Goal: Navigation & Orientation: Find specific page/section

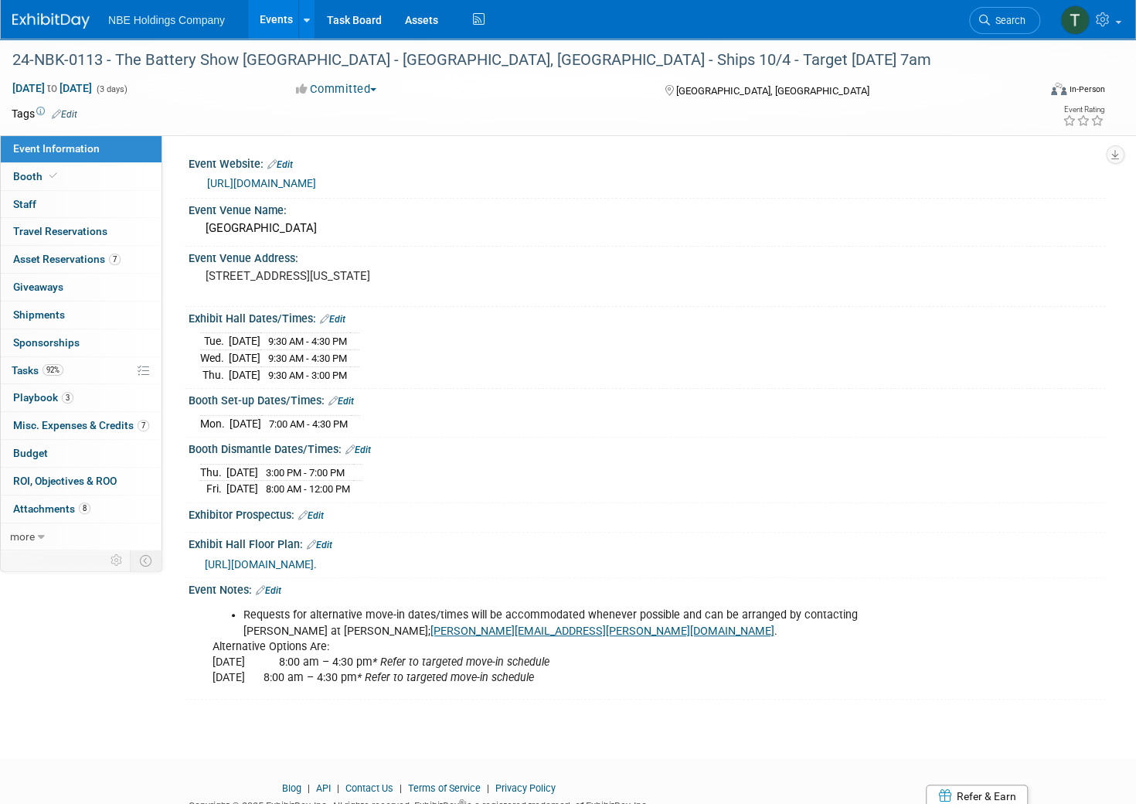
click at [271, 20] on link "Events" at bounding box center [276, 19] width 56 height 39
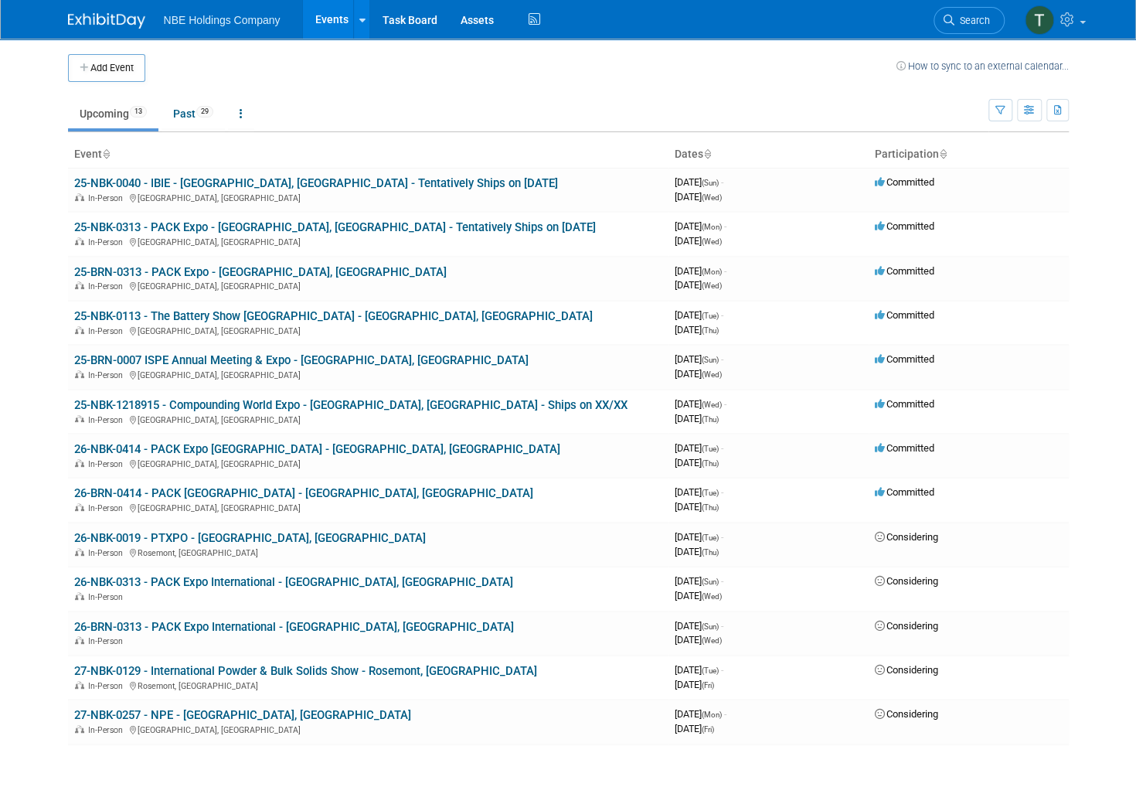
click at [103, 112] on link "Upcoming 13" at bounding box center [113, 113] width 90 height 29
click at [197, 315] on link "25-NBK-0113 - The Battery Show [GEOGRAPHIC_DATA] - [GEOGRAPHIC_DATA], [GEOGRAPH…" at bounding box center [333, 316] width 519 height 14
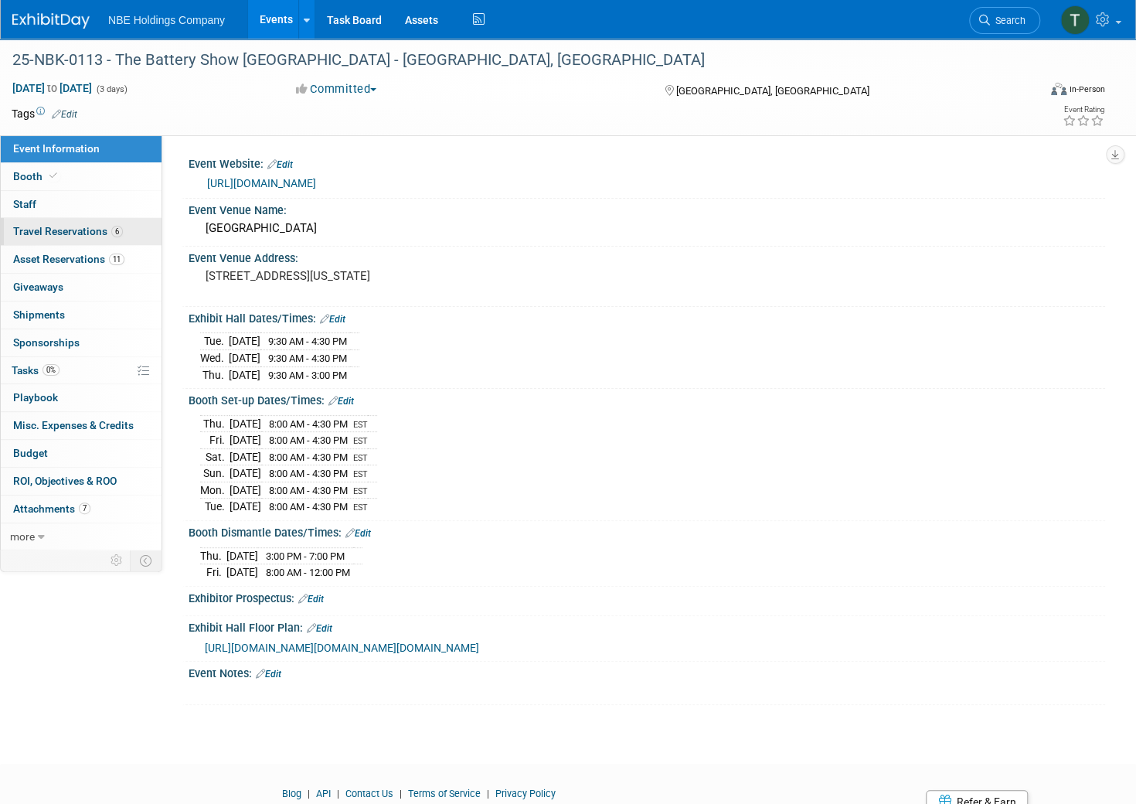
click at [57, 231] on span "Travel Reservations 6" at bounding box center [68, 231] width 110 height 12
